Goal: Transaction & Acquisition: Download file/media

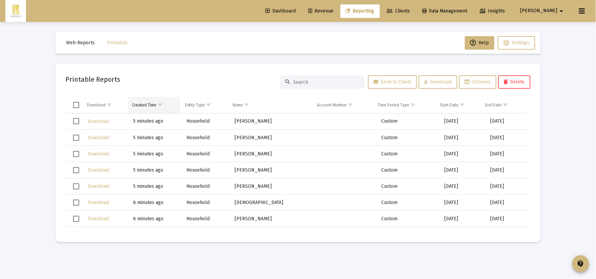
click at [159, 104] on span "Show filter options for column 'Created Time'" at bounding box center [160, 104] width 5 height 5
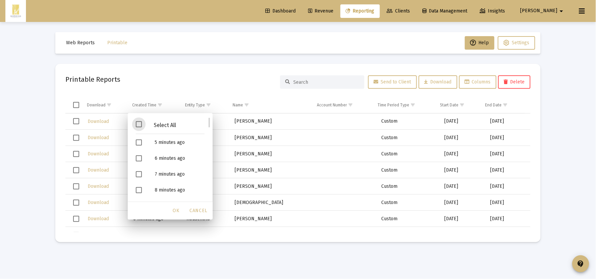
click at [140, 123] on span "Filter options" at bounding box center [139, 124] width 6 height 6
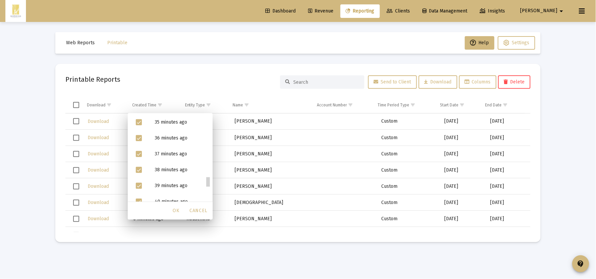
drag, startPoint x: 209, startPoint y: 121, endPoint x: 207, endPoint y: 229, distance: 107.9
click at [207, 229] on body "Dashboard Revenue Reporting Clients Data Management Insights Blake arrow_drop_d…" at bounding box center [298, 139] width 596 height 279
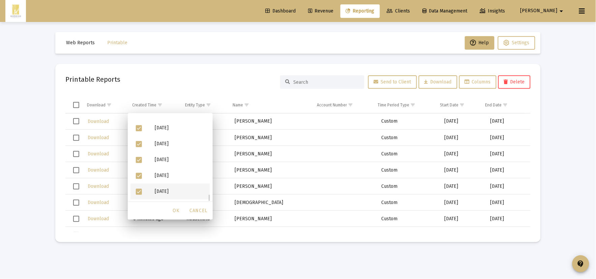
click at [138, 192] on span "Filter options" at bounding box center [139, 192] width 6 height 6
click at [139, 172] on span "Filter options" at bounding box center [139, 175] width 6 height 6
click at [139, 158] on span "Filter options" at bounding box center [139, 160] width 6 height 6
click at [138, 141] on span "Filter options" at bounding box center [139, 144] width 6 height 6
click at [138, 125] on span "Filter options" at bounding box center [139, 128] width 6 height 6
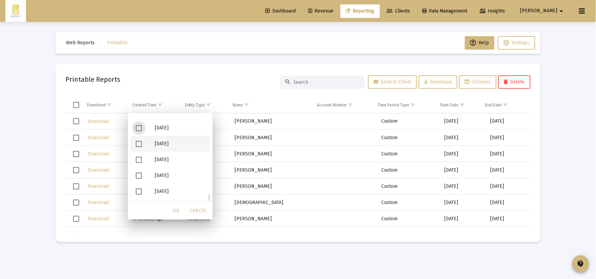
scroll to position [813, 0]
click at [140, 152] on span "Filter options" at bounding box center [139, 154] width 6 height 6
click at [177, 211] on span "OK" at bounding box center [176, 210] width 7 height 6
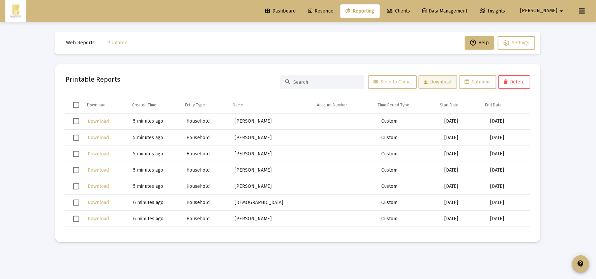
click at [444, 86] on button "Download" at bounding box center [438, 81] width 39 height 13
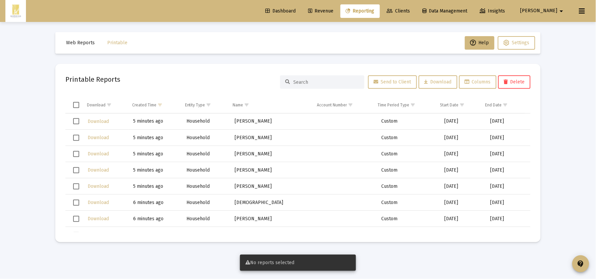
click at [79, 108] on span "Select all" at bounding box center [76, 105] width 6 height 6
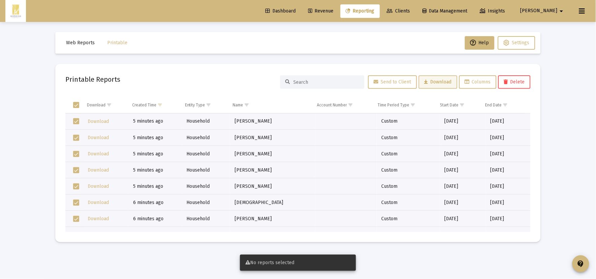
click at [434, 84] on span "Download" at bounding box center [438, 82] width 27 height 6
